Goal: Information Seeking & Learning: Learn about a topic

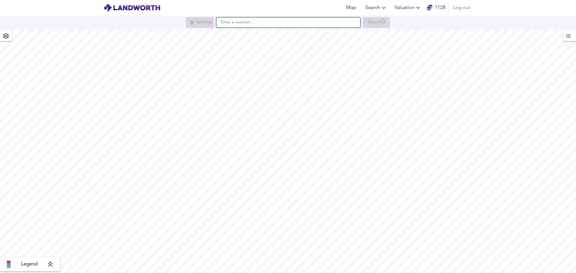
click at [238, 25] on input "text" at bounding box center [288, 22] width 144 height 10
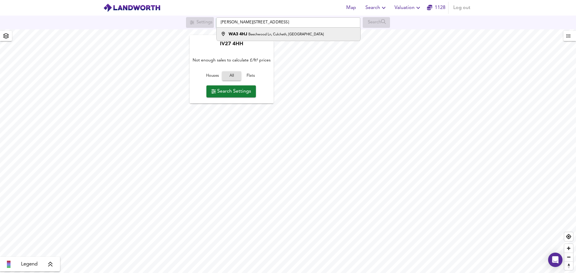
click at [265, 31] on div "[STREET_ADDRESS]" at bounding box center [275, 34] width 95 height 6
type input "[STREET_ADDRESS]"
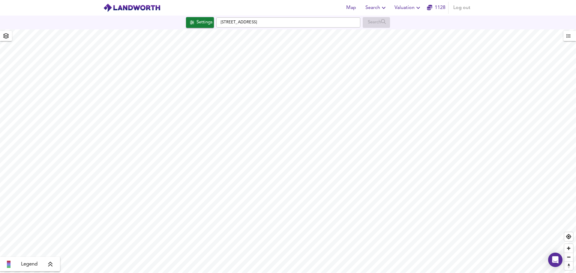
checkbox input "false"
checkbox input "true"
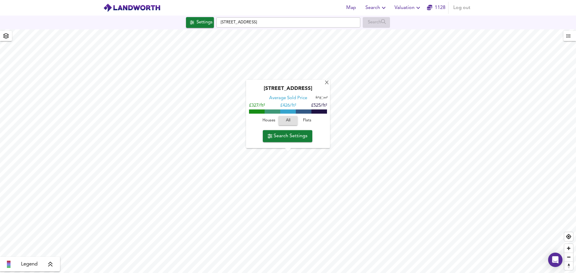
click at [267, 120] on span "Houses" at bounding box center [269, 121] width 16 height 7
